Goal: Task Accomplishment & Management: Use online tool/utility

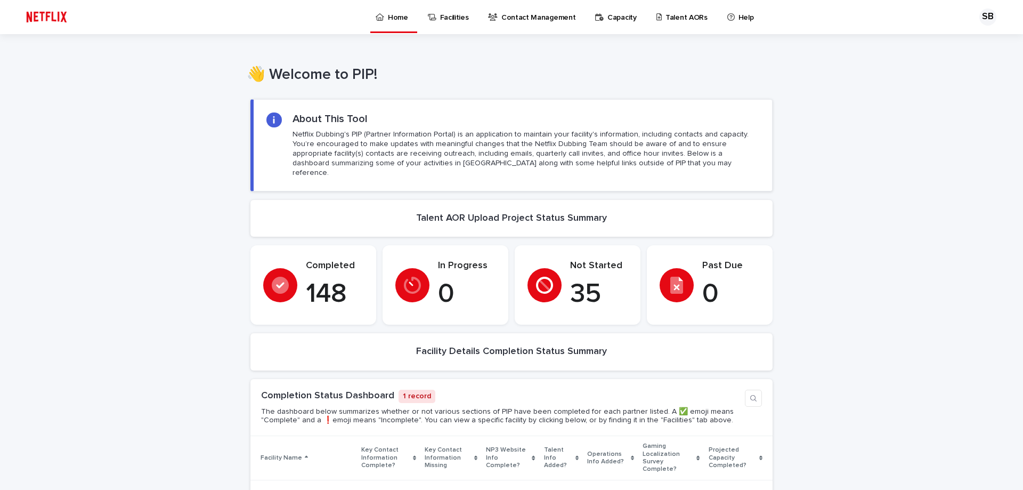
click at [665, 13] on p "Talent AORs" at bounding box center [686, 11] width 42 height 22
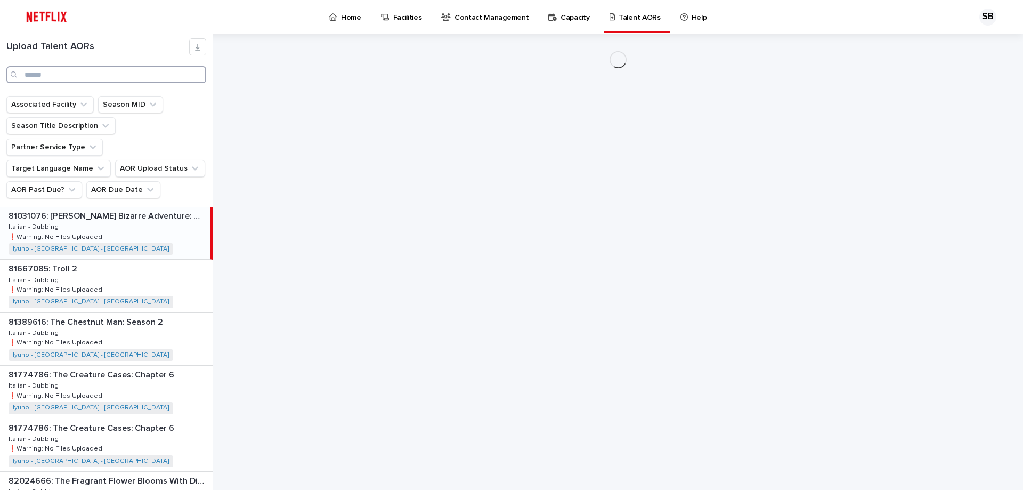
click at [141, 79] on input "Search" at bounding box center [106, 74] width 200 height 17
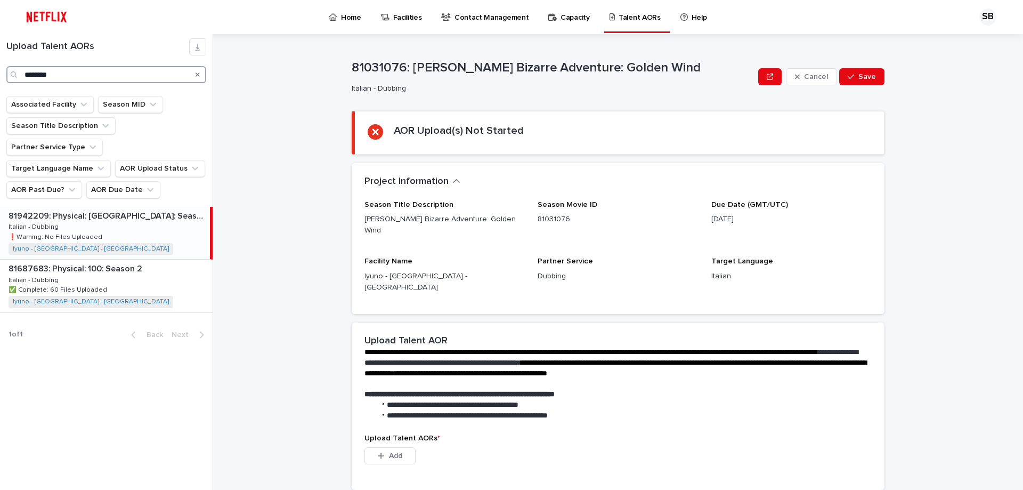
type input "********"
click at [127, 212] on div "81942209: Physical: [GEOGRAPHIC_DATA]: Season 1 81942209: Physical: [GEOGRAPHIC…" at bounding box center [105, 233] width 210 height 52
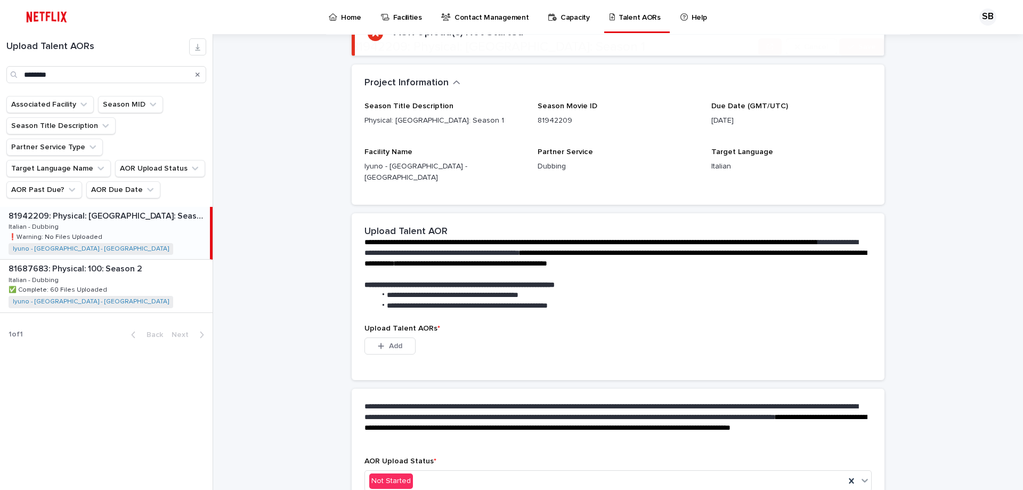
scroll to position [107, 0]
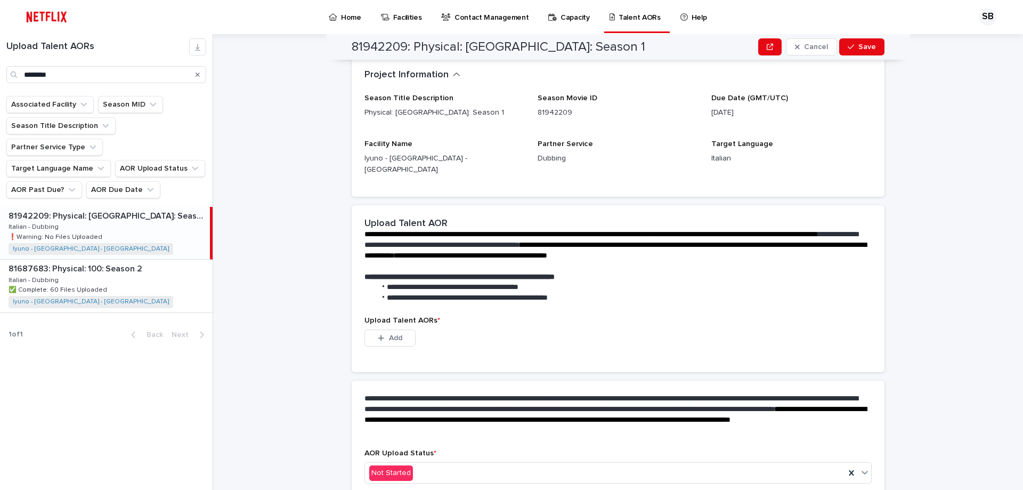
drag, startPoint x: 431, startPoint y: 436, endPoint x: 423, endPoint y: 404, distance: 33.1
click at [431, 436] on div "**********" at bounding box center [618, 414] width 533 height 68
click at [401, 329] on button "Add" at bounding box center [389, 337] width 51 height 17
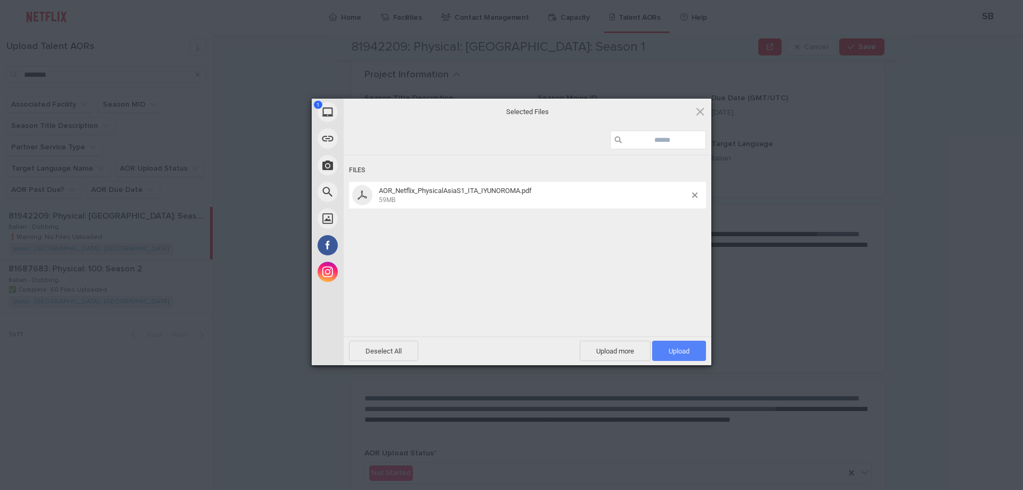
drag, startPoint x: 683, startPoint y: 345, endPoint x: 687, endPoint y: 364, distance: 19.5
click at [682, 345] on span "Upload 1" at bounding box center [679, 350] width 54 height 20
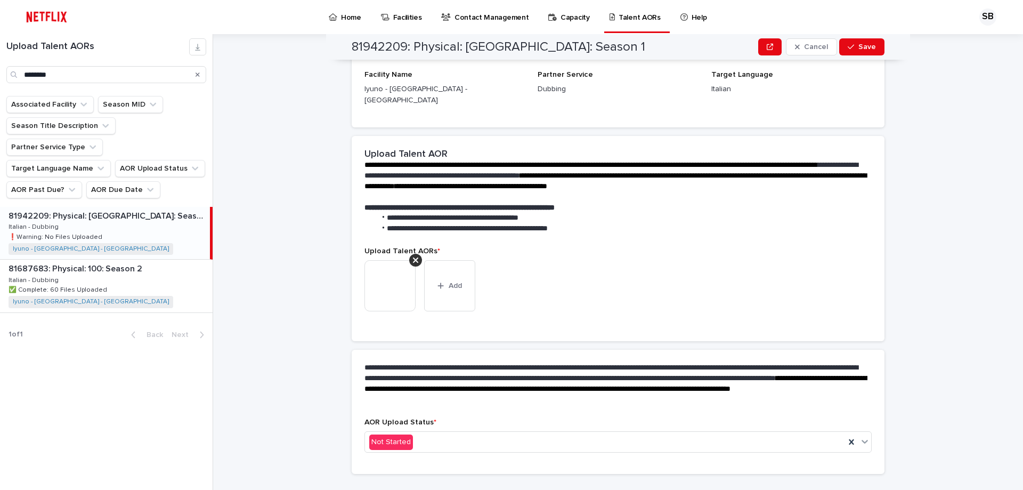
scroll to position [135, 0]
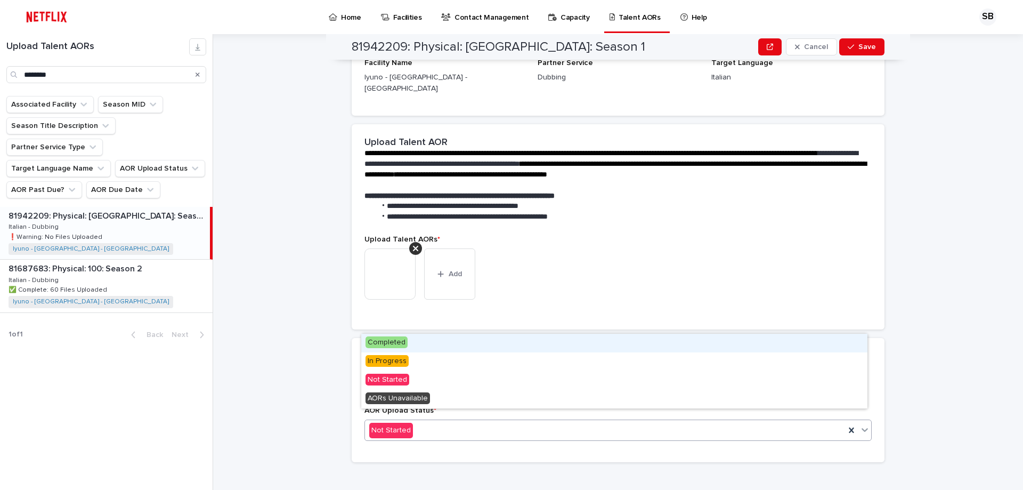
click at [461, 422] on div "Not Started" at bounding box center [605, 430] width 480 height 18
click at [423, 345] on div "Completed" at bounding box center [614, 342] width 506 height 19
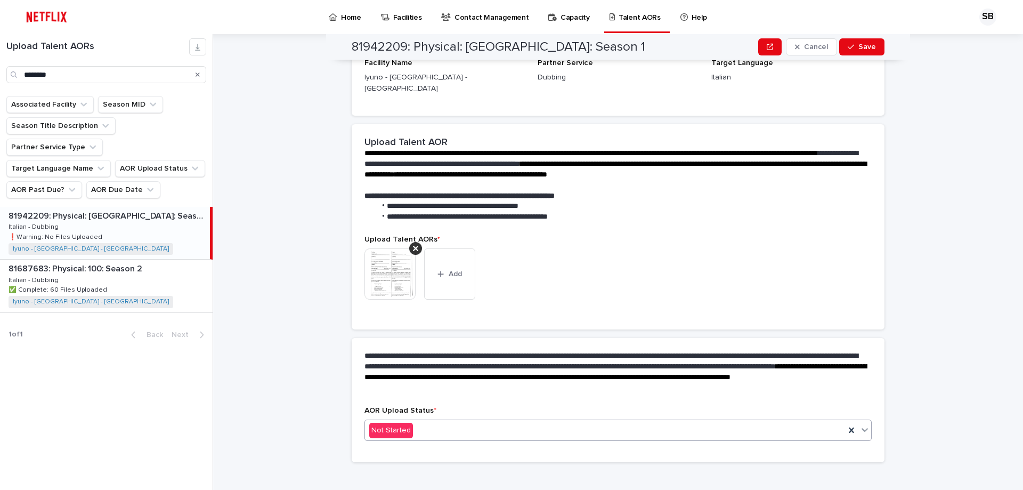
scroll to position [0, 0]
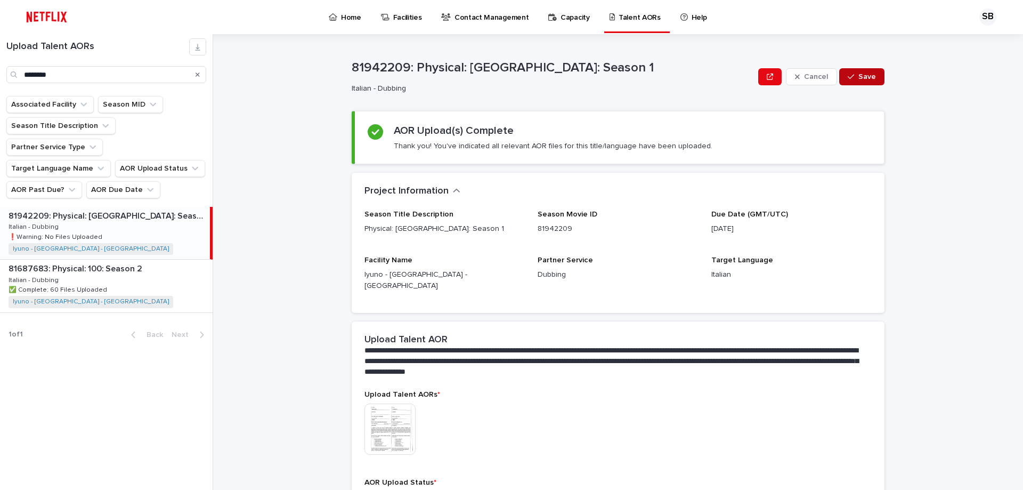
click at [858, 76] on span "Save" at bounding box center [867, 76] width 18 height 7
